Goal: Information Seeking & Learning: Learn about a topic

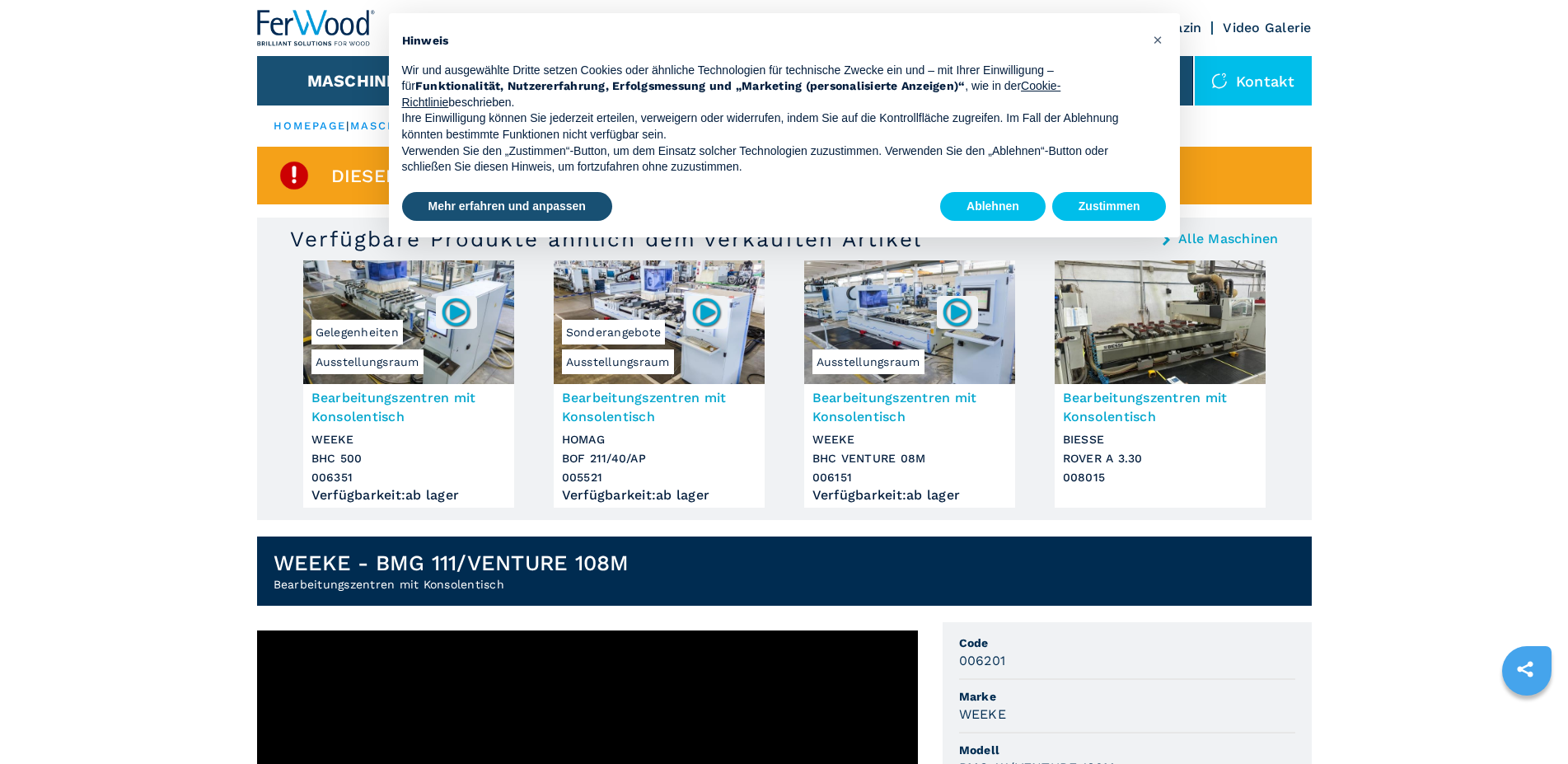
scroll to position [422, 0]
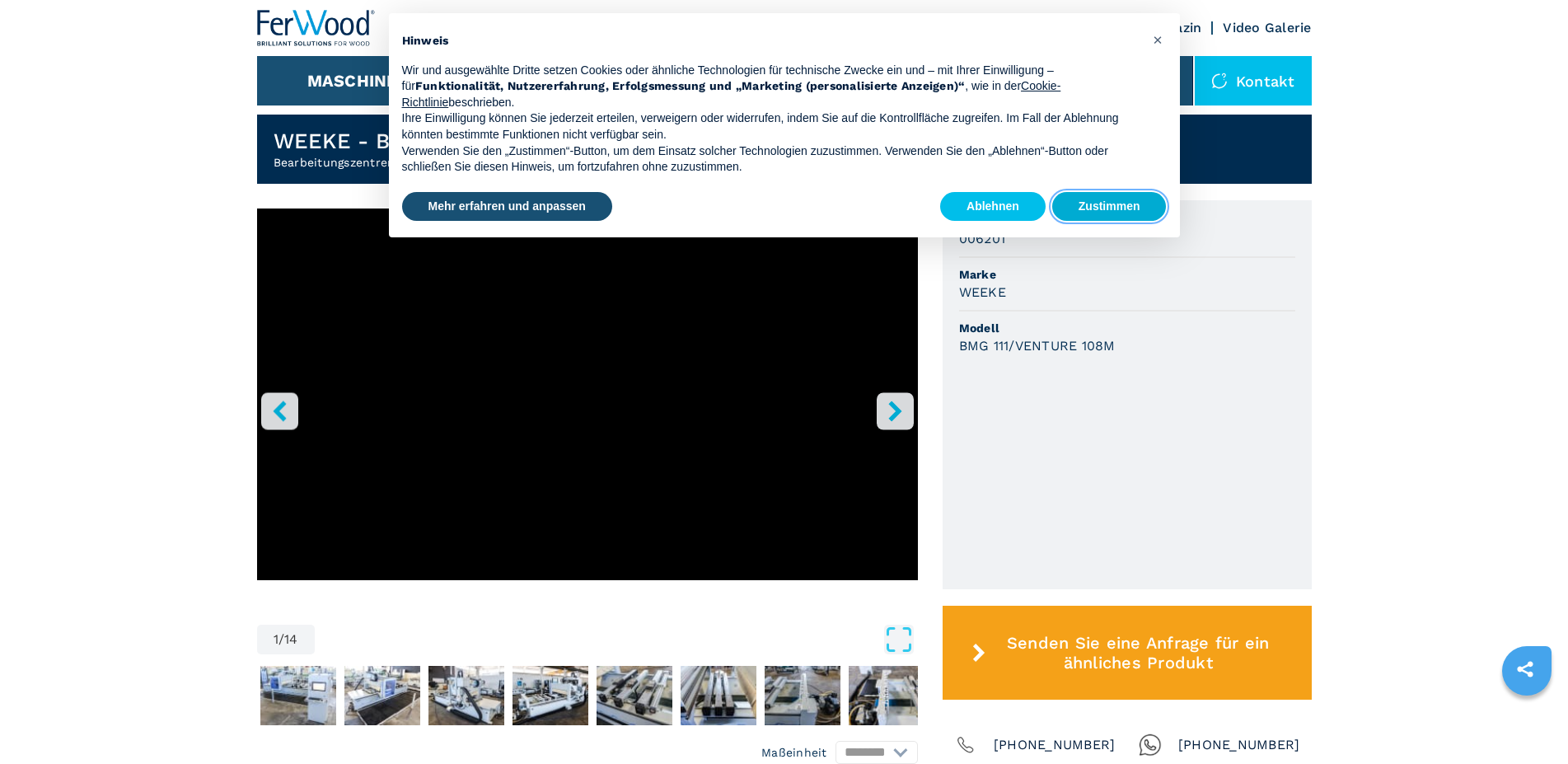
click at [1118, 206] on button "Zustimmen" at bounding box center [1110, 207] width 115 height 30
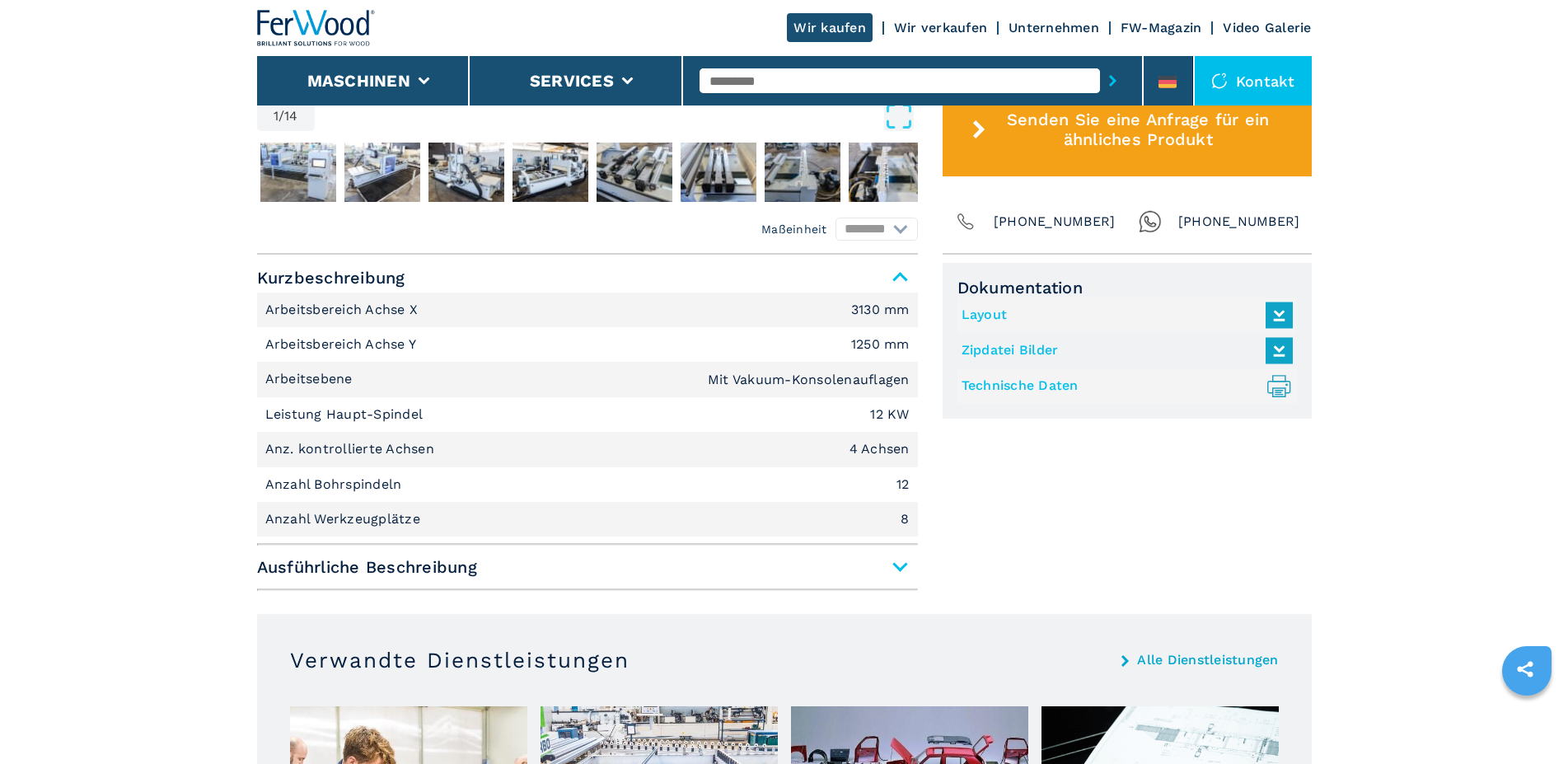
scroll to position [1055, 0]
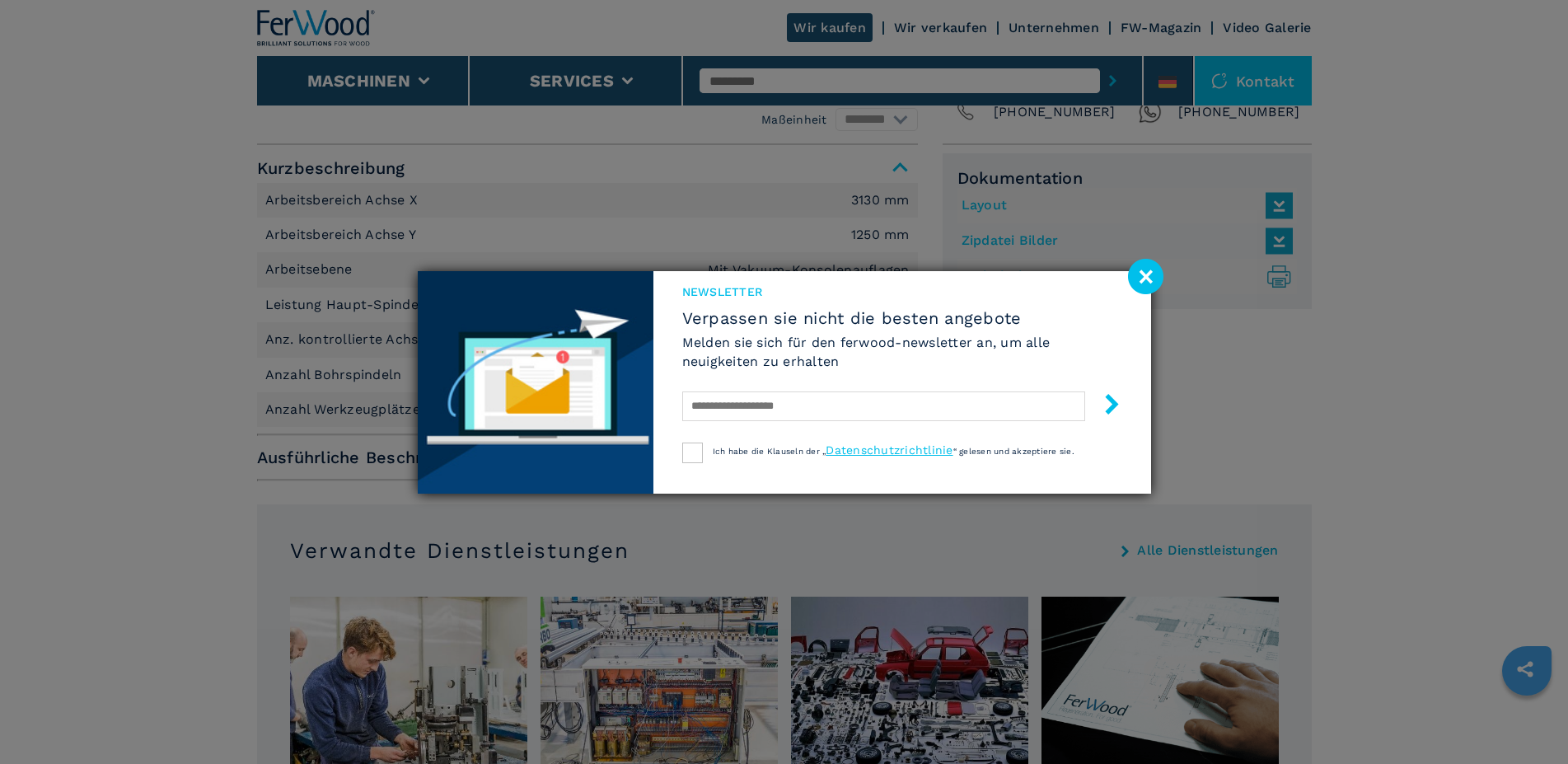
click at [1153, 273] on image at bounding box center [1145, 276] width 36 height 36
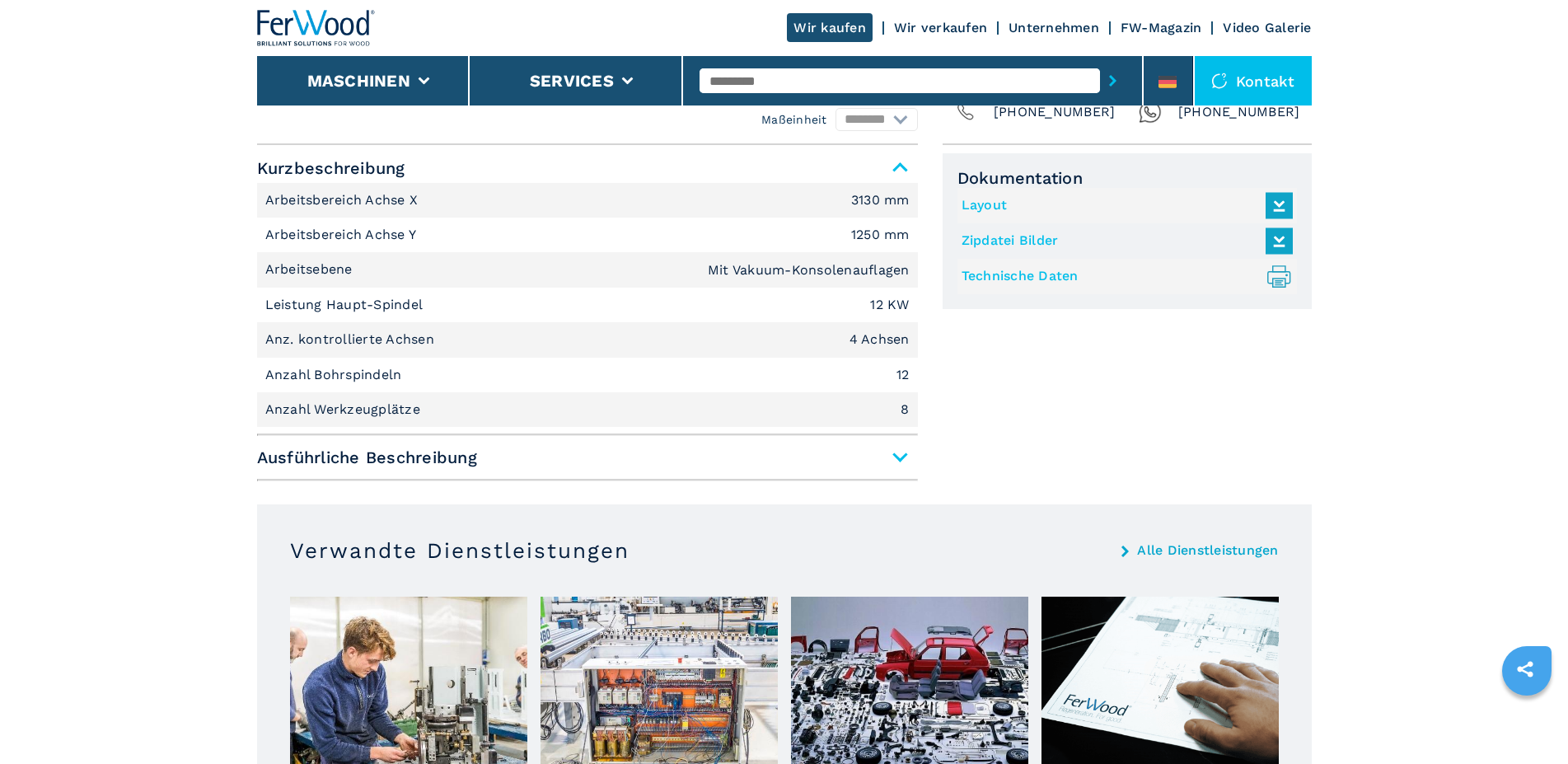
click at [897, 443] on span "Ausführliche Beschreibung" at bounding box center [587, 458] width 661 height 30
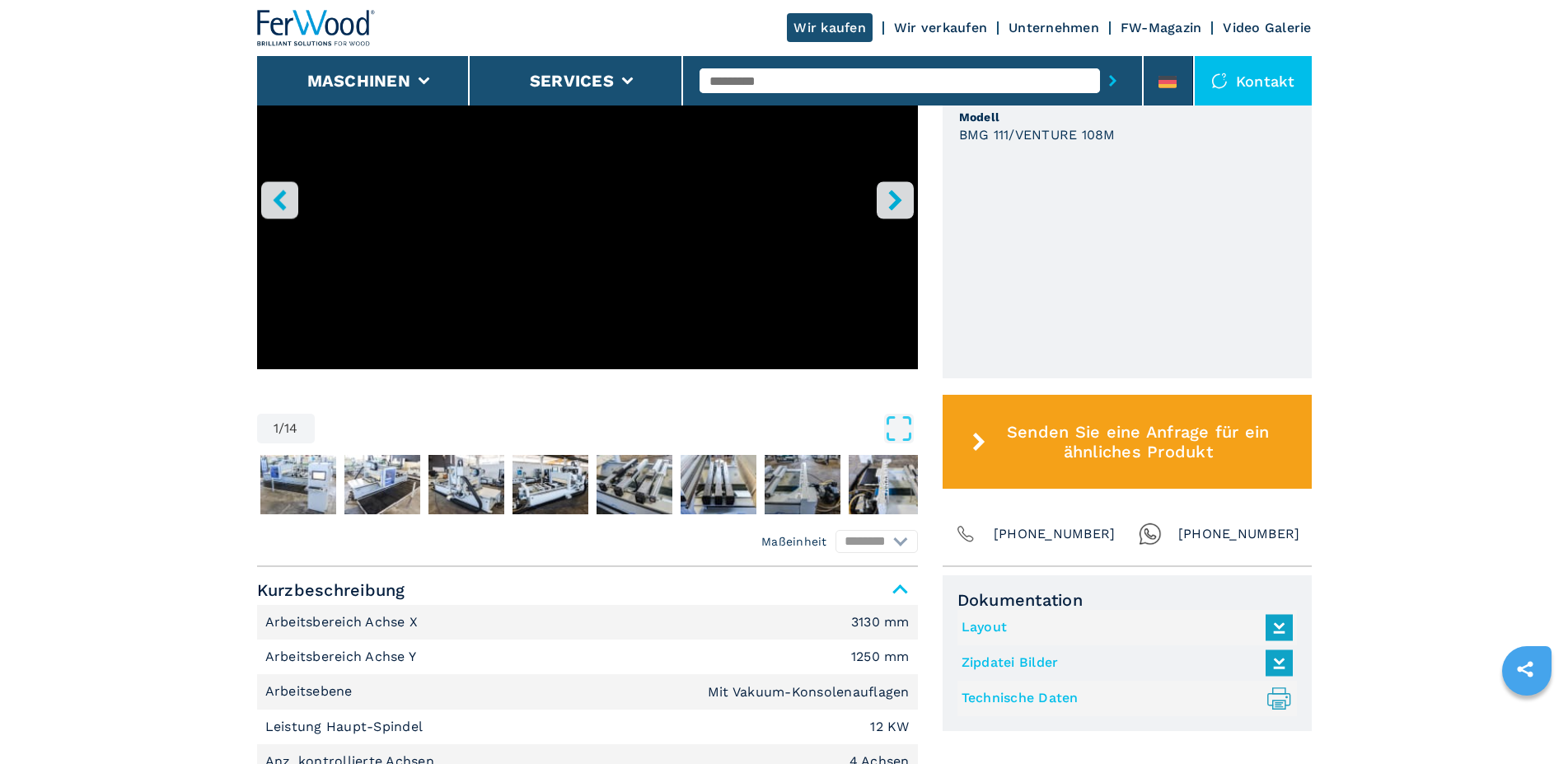
scroll to position [844, 0]
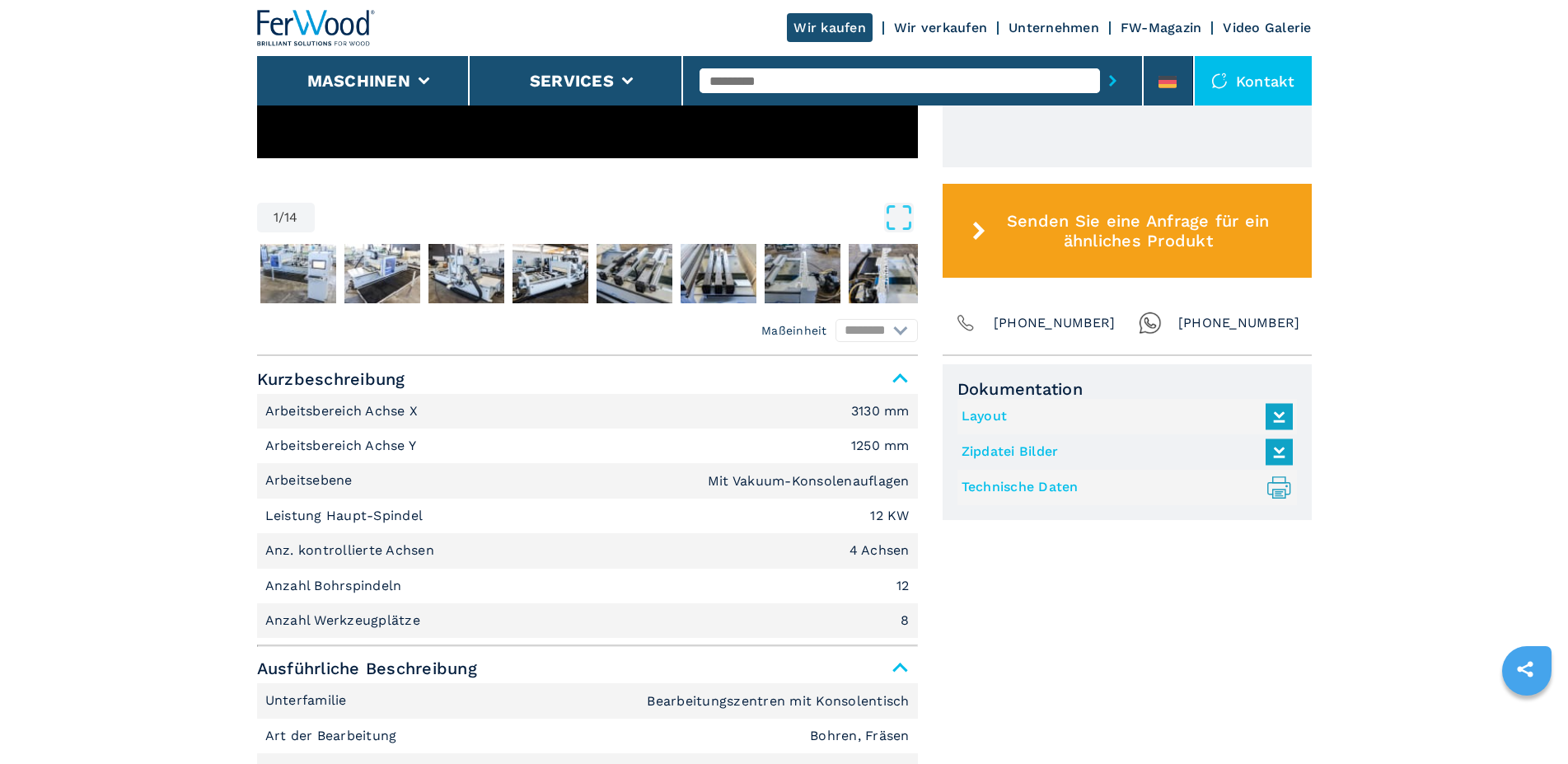
click at [1044, 474] on link "Technische Daten .prefix__st0{stroke-linecap:round;stroke-linejoin:round}.prefi…" at bounding box center [1122, 488] width 323 height 27
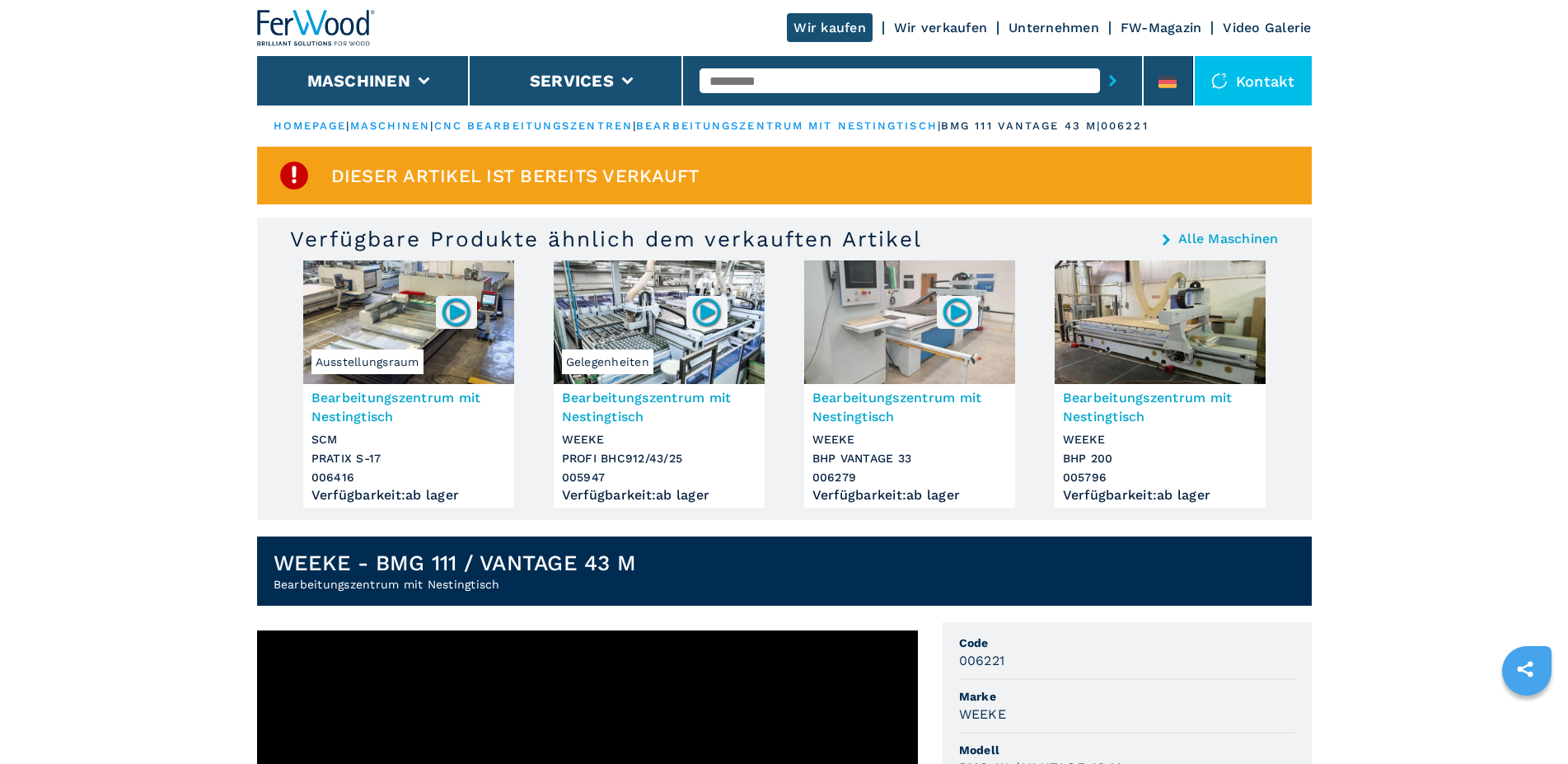
scroll to position [1055, 0]
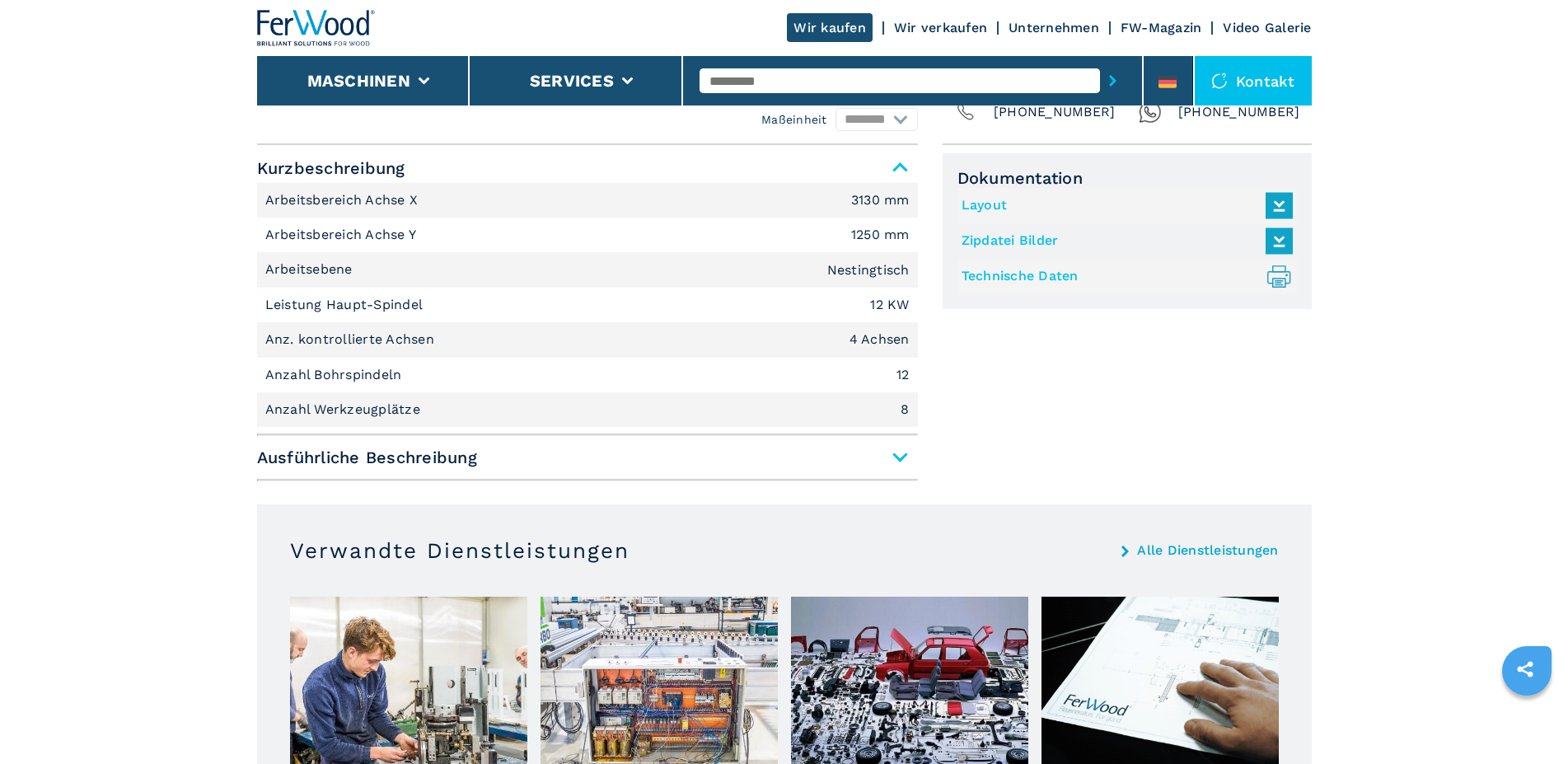
click at [899, 443] on span "Ausführliche Beschreibung" at bounding box center [587, 458] width 661 height 30
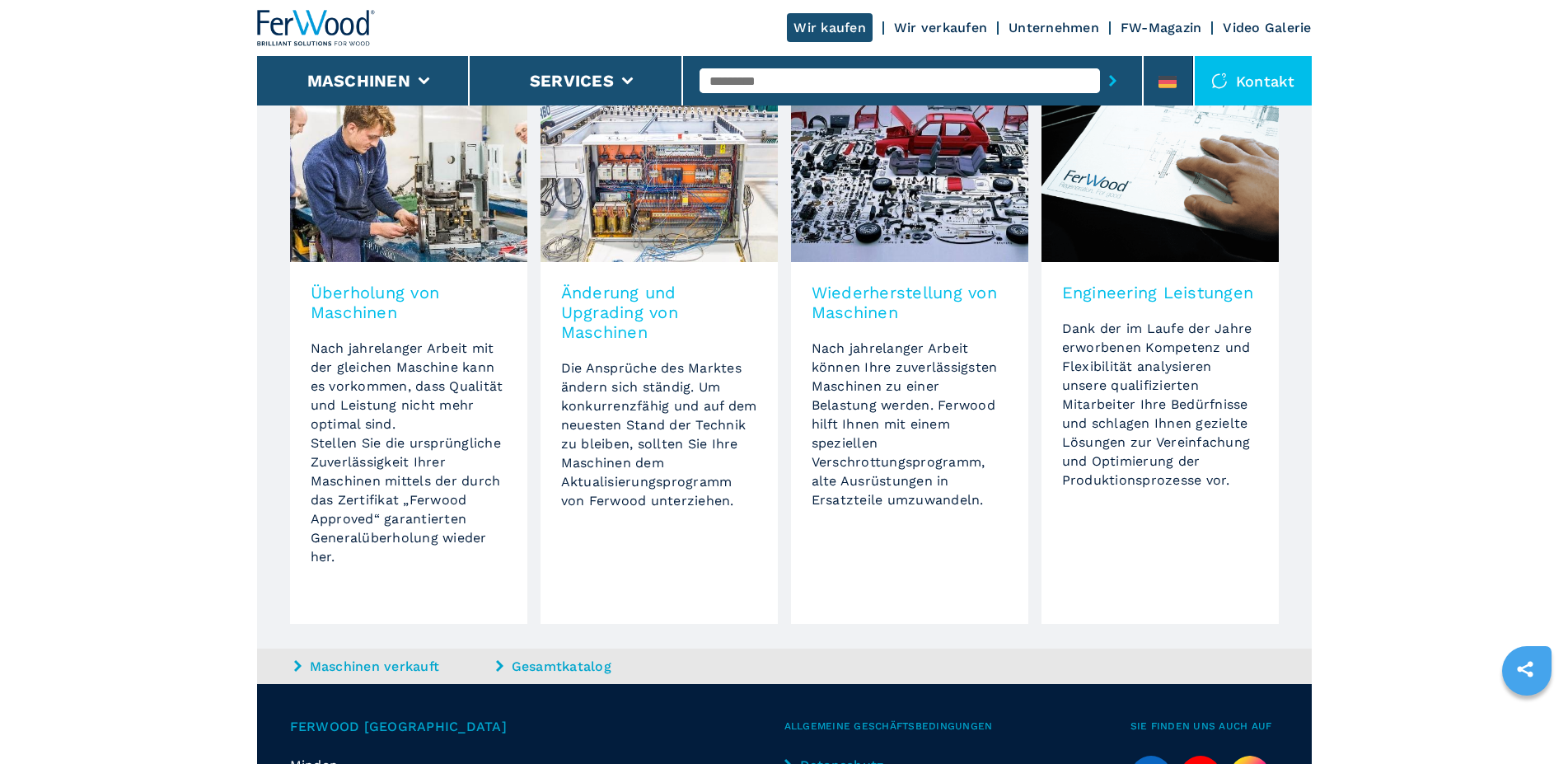
scroll to position [3412, 0]
